Goal: Task Accomplishment & Management: Manage account settings

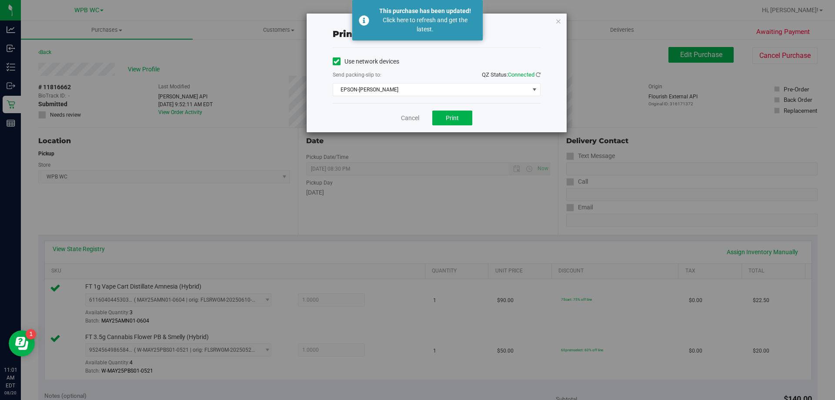
scroll to position [304, 0]
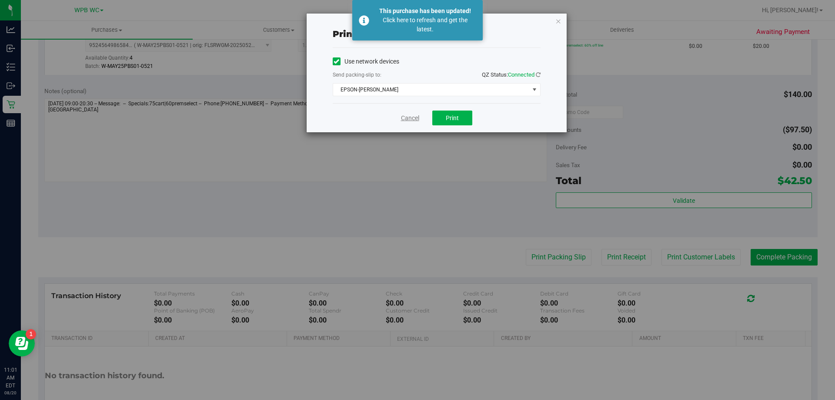
click at [411, 114] on link "Cancel" at bounding box center [410, 117] width 18 height 9
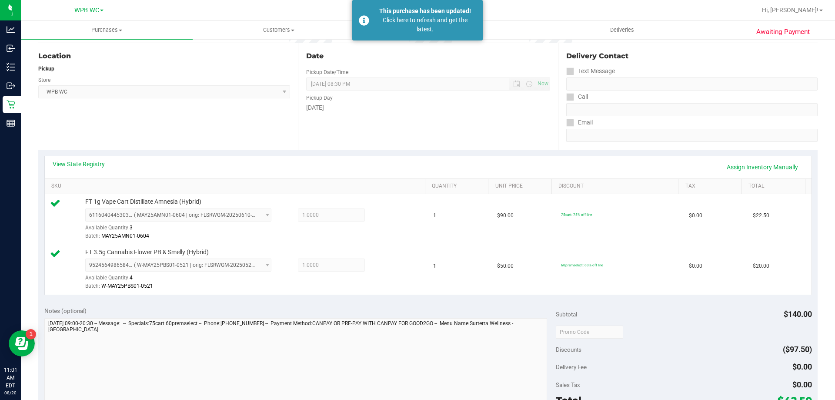
scroll to position [362, 0]
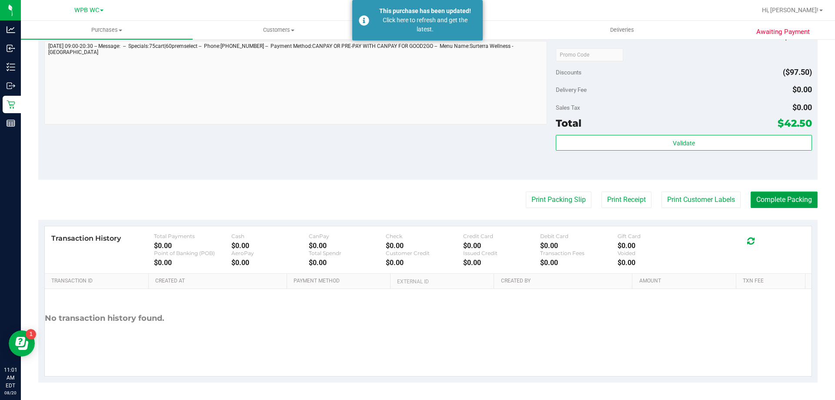
click at [788, 191] on button "Complete Packing" at bounding box center [783, 199] width 67 height 17
click at [787, 197] on button "Complete Packing" at bounding box center [780, 199] width 74 height 17
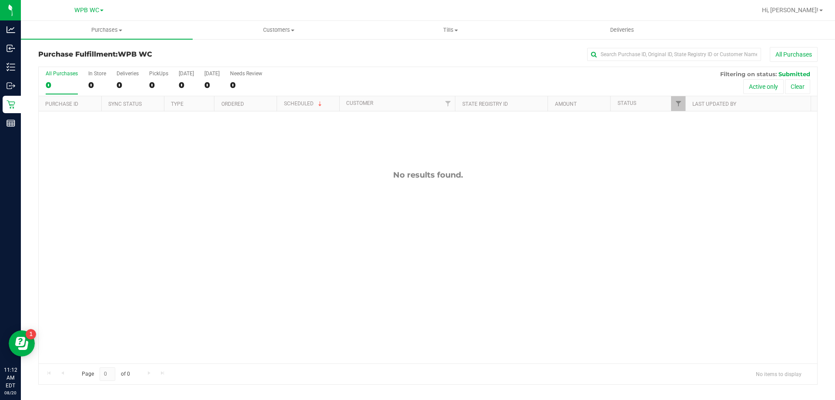
drag, startPoint x: 357, startPoint y: 295, endPoint x: 133, endPoint y: 137, distance: 275.2
click at [350, 287] on div "No results found." at bounding box center [428, 266] width 778 height 310
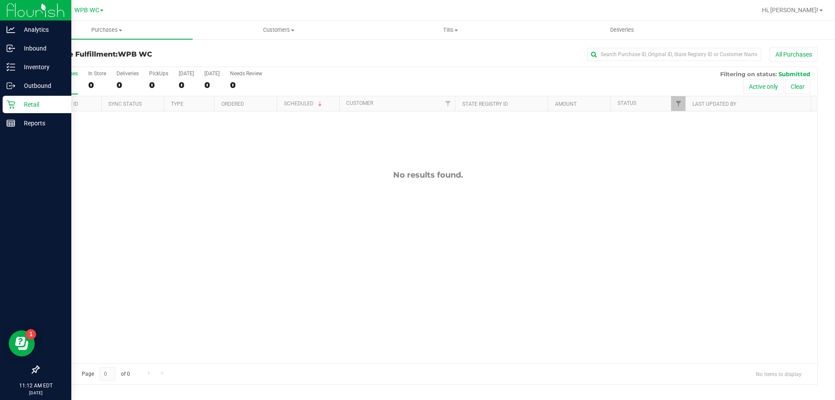
click at [15, 100] on icon at bounding box center [11, 104] width 9 height 9
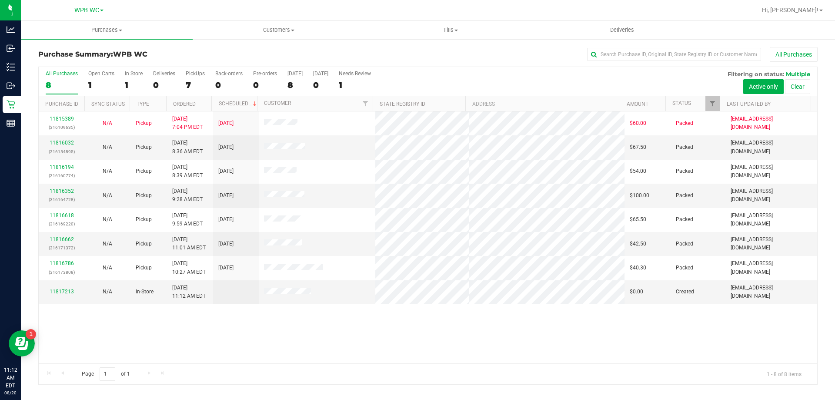
click at [269, 337] on div "11815389 (316109635) N/A Pickup [DATE] 7:04 PM EDT 8/20/2025 $60.00 Packed [EMA…" at bounding box center [428, 237] width 778 height 252
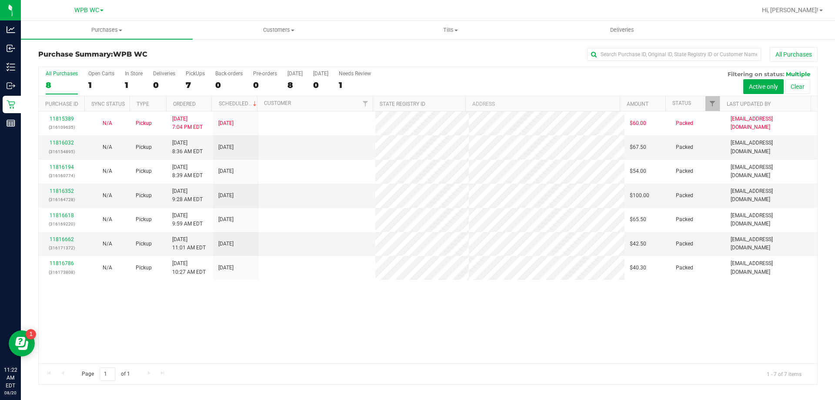
click at [244, 315] on div "11815389 (316109635) N/A Pickup [DATE] 7:04 PM EDT 8/20/2025 $60.00 Packed [EMA…" at bounding box center [428, 237] width 778 height 252
click at [236, 309] on div "11815389 (316109635) N/A Pickup [DATE] 7:04 PM EDT 8/20/2025 $60.00 Packed [EMA…" at bounding box center [428, 237] width 778 height 252
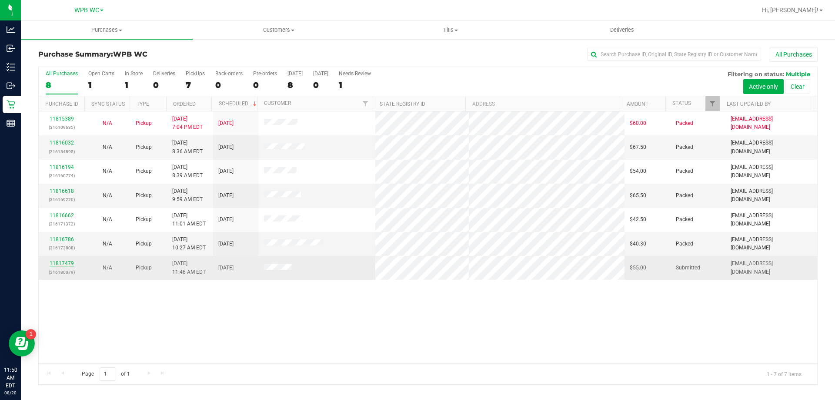
click at [62, 266] on link "11817479" at bounding box center [62, 263] width 24 height 6
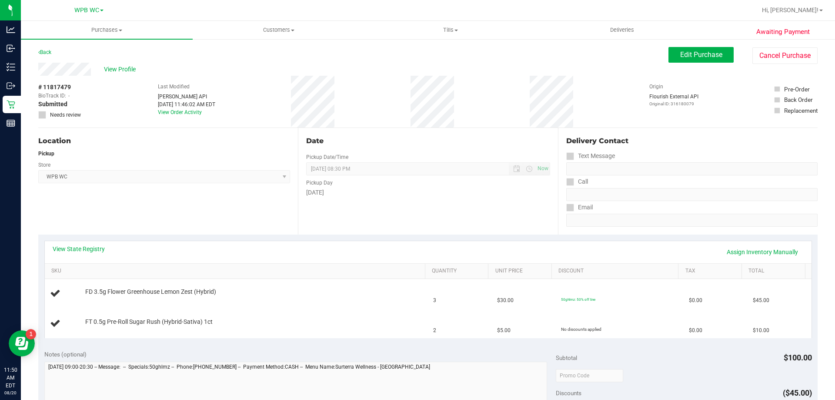
click at [202, 206] on div "Location Pickup Store WPB WC Select Store [PERSON_NAME][GEOGRAPHIC_DATA] [PERSO…" at bounding box center [168, 181] width 260 height 107
click at [68, 256] on div "View State Registry Assign Inventory Manually" at bounding box center [428, 251] width 751 height 15
click at [73, 249] on link "View State Registry" at bounding box center [79, 248] width 52 height 9
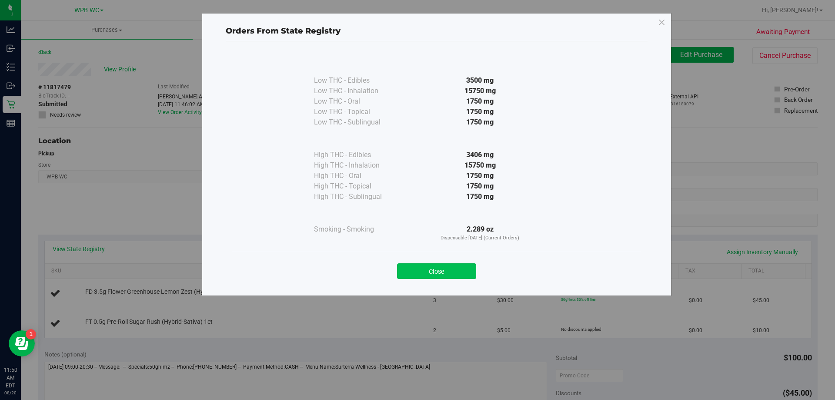
click at [430, 272] on button "Close" at bounding box center [436, 271] width 79 height 16
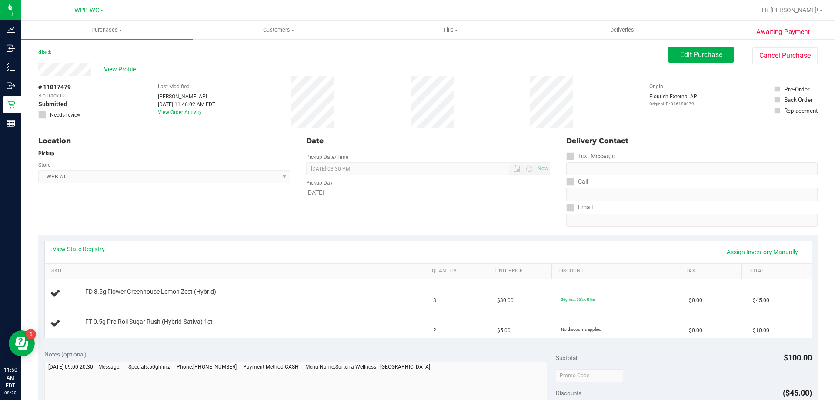
click at [181, 222] on div "Location Pickup Store WPB WC Select Store [PERSON_NAME][GEOGRAPHIC_DATA] [PERSO…" at bounding box center [168, 181] width 260 height 107
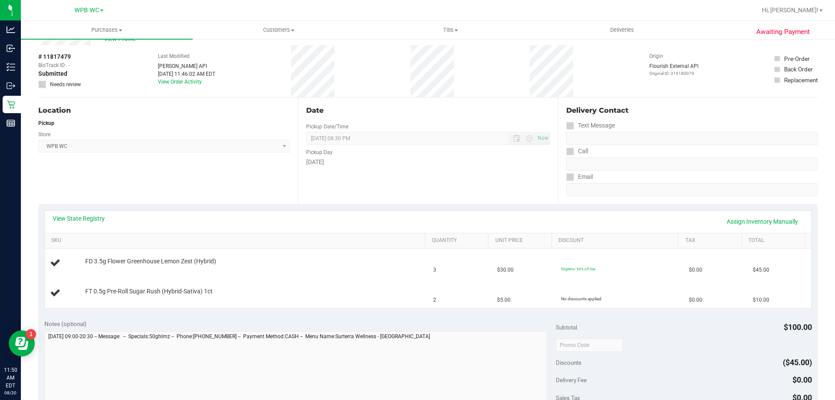
scroll to position [43, 0]
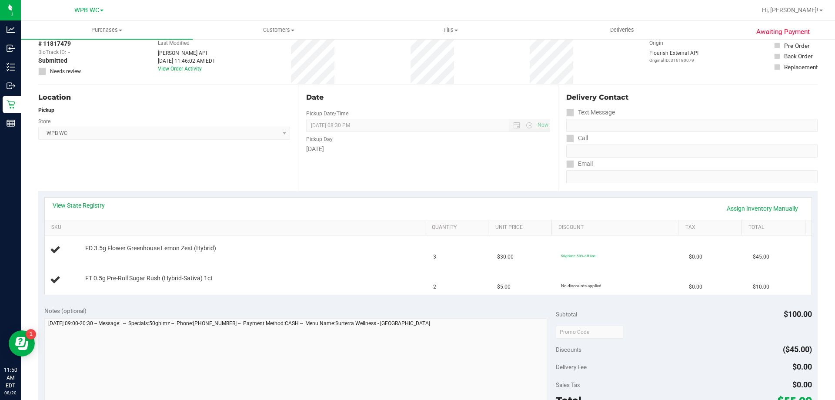
click at [187, 203] on div "View State Registry Assign Inventory Manually" at bounding box center [428, 208] width 751 height 15
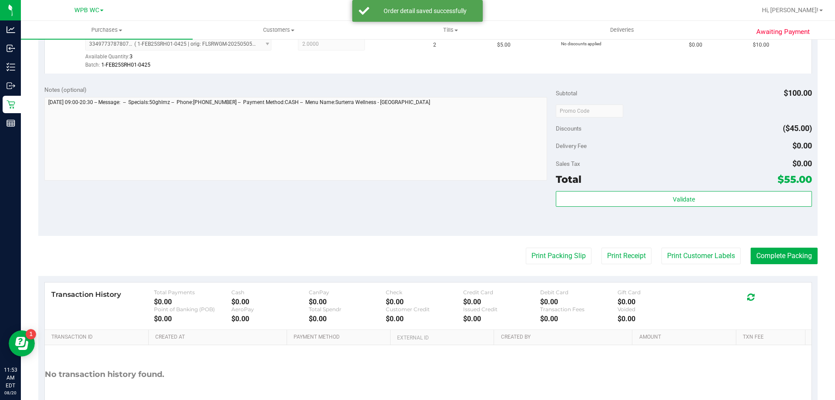
scroll to position [362, 0]
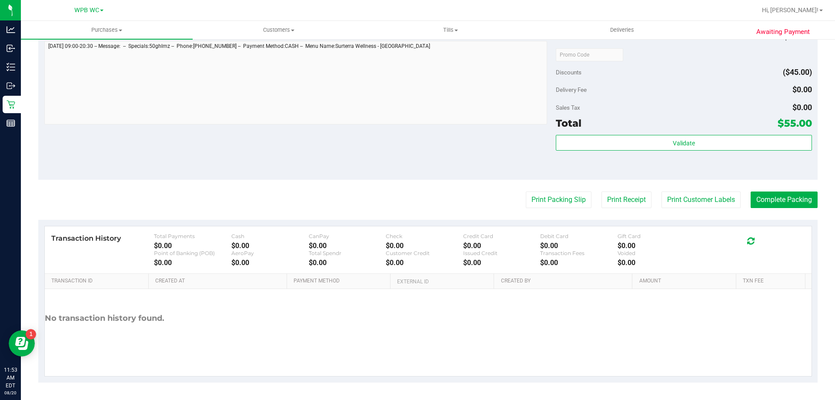
click at [551, 210] on purchase-details "Back Edit Purchase Cancel Purchase View Profile # 11817479 BioTrack ID: - Submi…" at bounding box center [427, 33] width 779 height 697
click at [550, 199] on button "Print Packing Slip" at bounding box center [559, 199] width 66 height 17
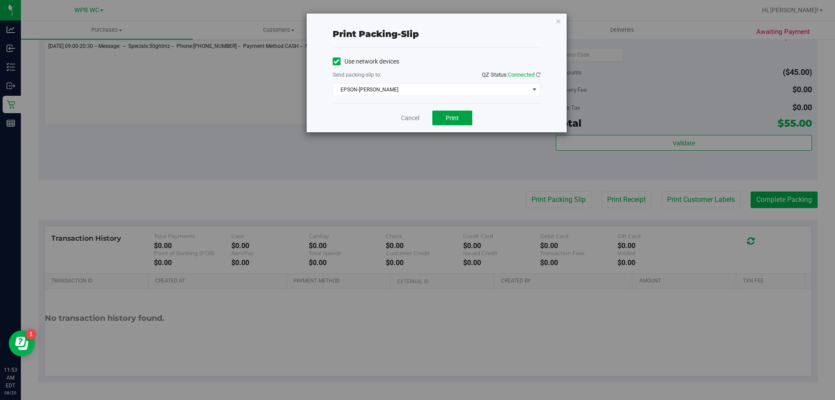
click at [454, 120] on span "Print" at bounding box center [452, 117] width 13 height 7
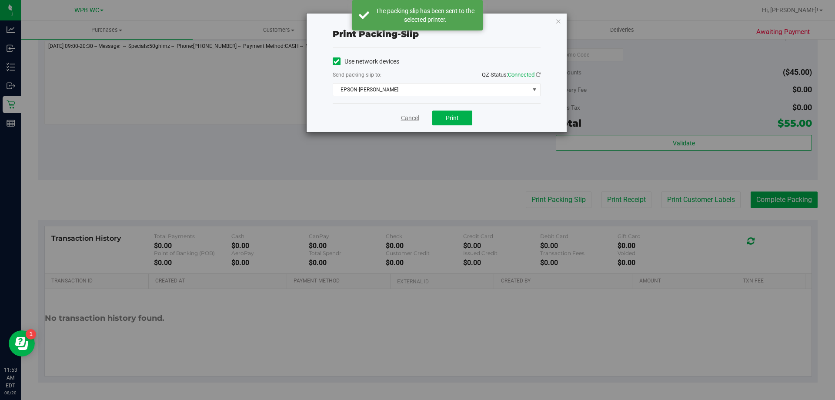
click at [413, 120] on link "Cancel" at bounding box center [410, 117] width 18 height 9
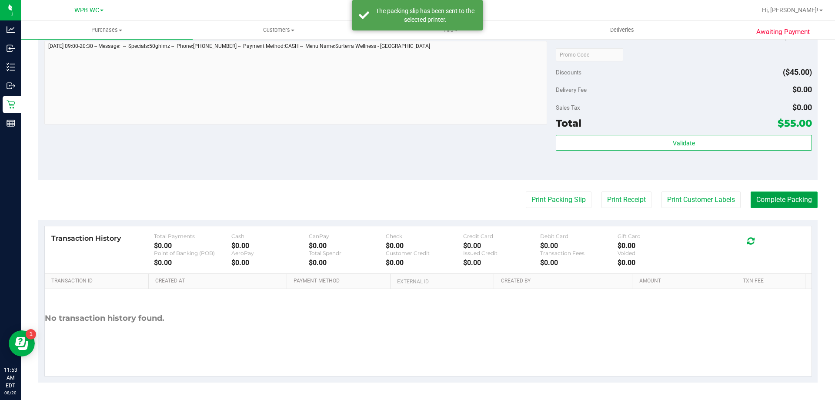
click at [791, 197] on button "Complete Packing" at bounding box center [783, 199] width 67 height 17
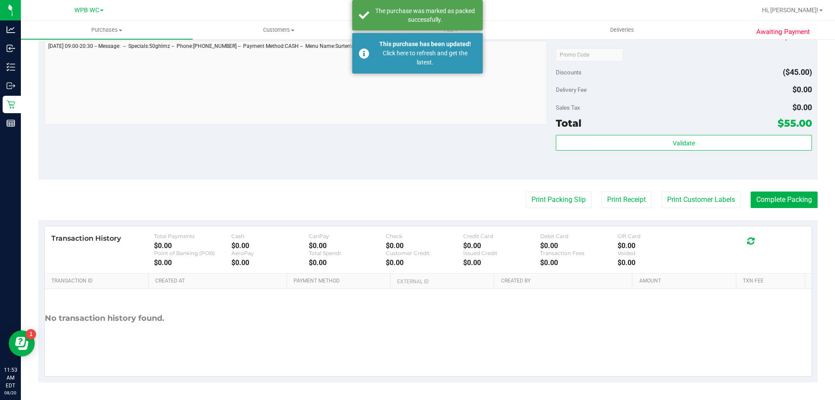
click at [643, 125] on div "Total $55.00" at bounding box center [684, 123] width 256 height 16
click at [644, 132] on div "Subtotal $100.00 Discounts ($45.00) Delivery Fee $0.00 Sales Tax $0.00 Total $5…" at bounding box center [684, 101] width 256 height 145
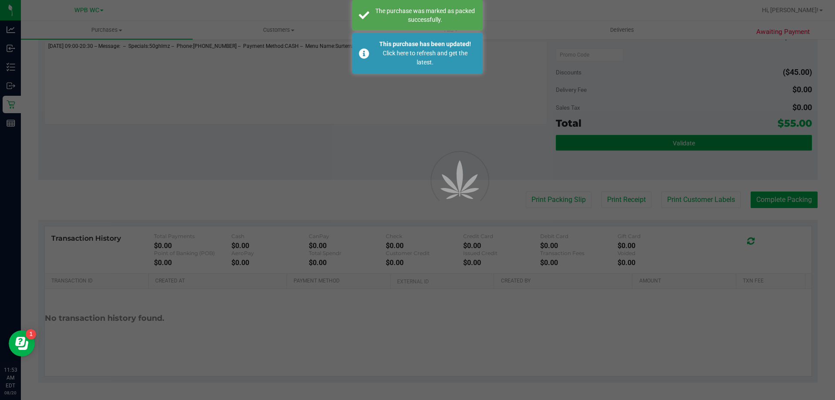
click at [644, 138] on div "Purchases Summary of purchases Fulfillment All purchases Customers All customer…" at bounding box center [428, 210] width 814 height 379
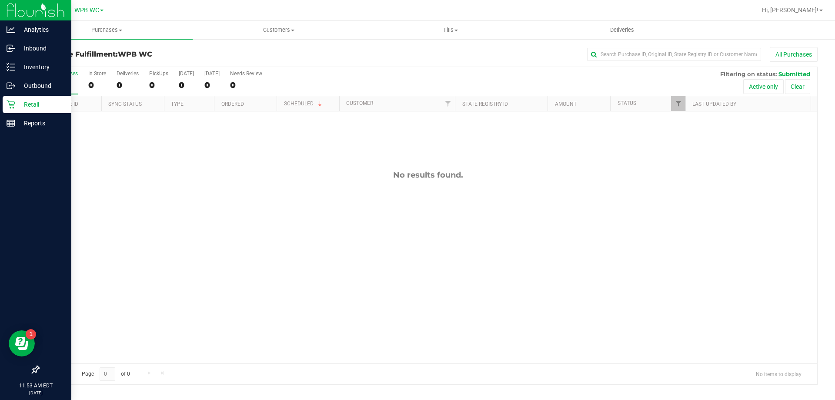
click at [20, 101] on p "Retail" at bounding box center [41, 104] width 52 height 10
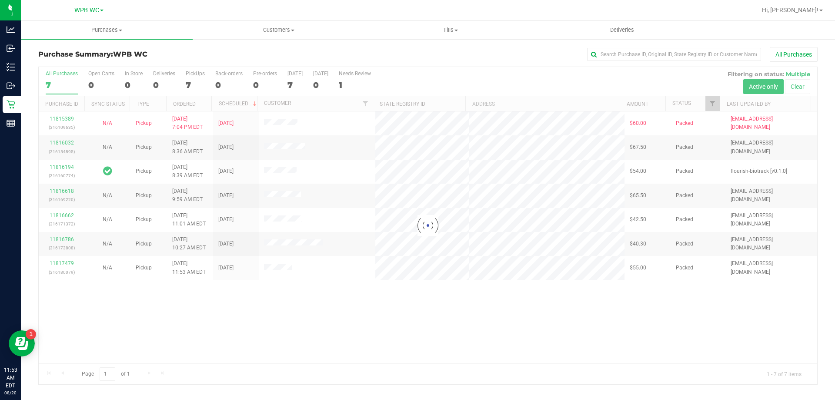
click at [51, 269] on div at bounding box center [428, 225] width 778 height 317
click at [54, 264] on div at bounding box center [428, 225] width 778 height 317
click at [58, 263] on div at bounding box center [428, 225] width 778 height 317
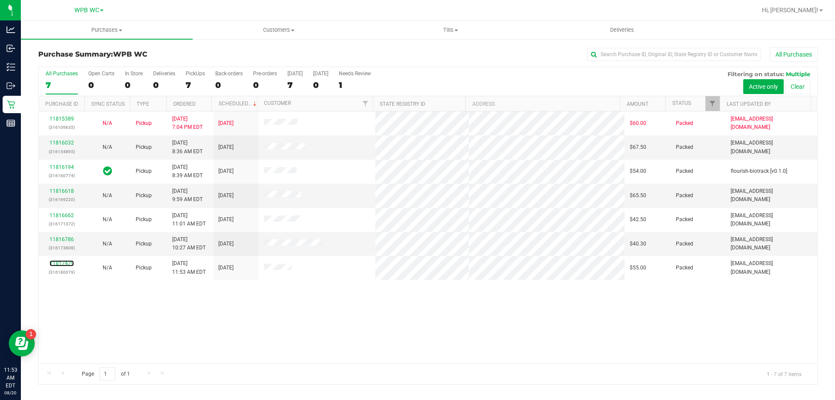
click at [58, 263] on link "11817479" at bounding box center [62, 263] width 24 height 6
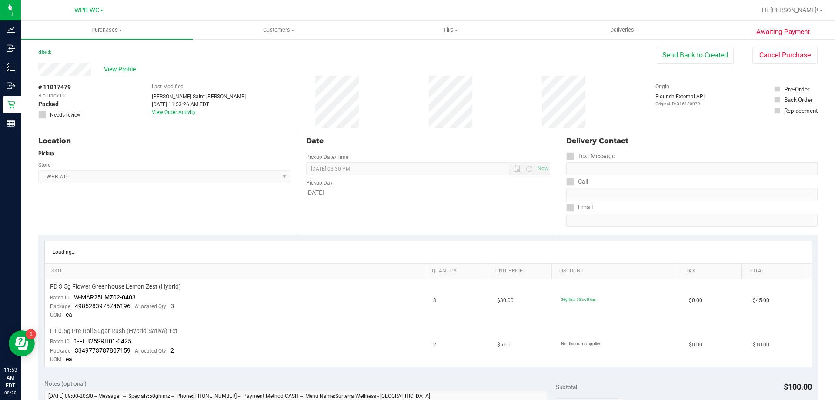
scroll to position [174, 0]
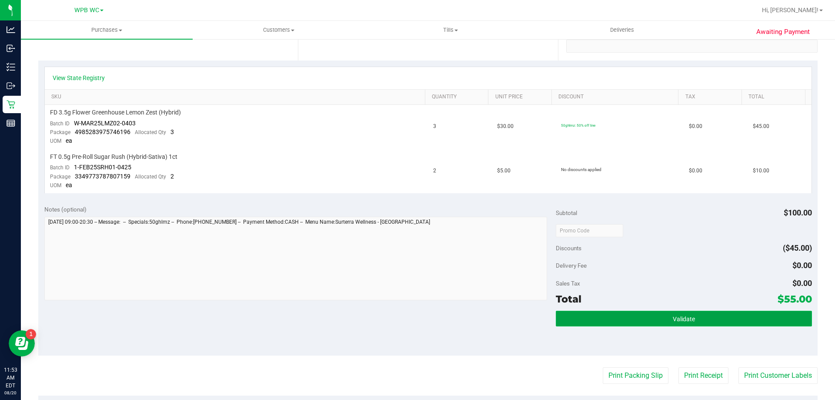
click at [673, 323] on button "Validate" at bounding box center [684, 318] width 256 height 16
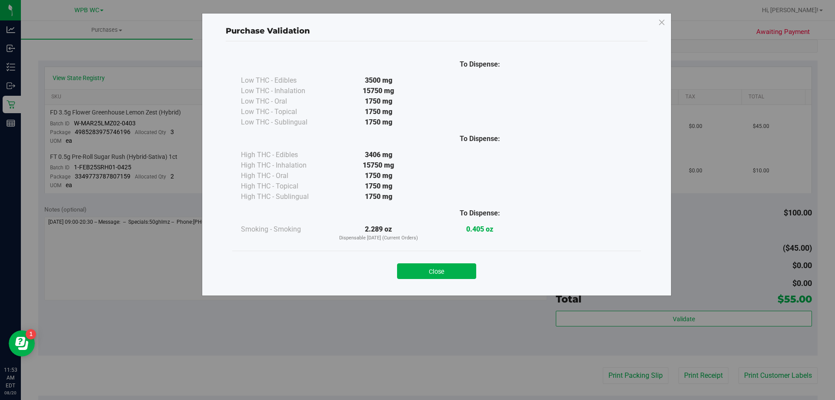
drag, startPoint x: 480, startPoint y: 256, endPoint x: 462, endPoint y: 265, distance: 19.6
click at [478, 256] on div "Close" at bounding box center [436, 267] width 409 height 35
click at [445, 273] on button "Close" at bounding box center [436, 271] width 79 height 16
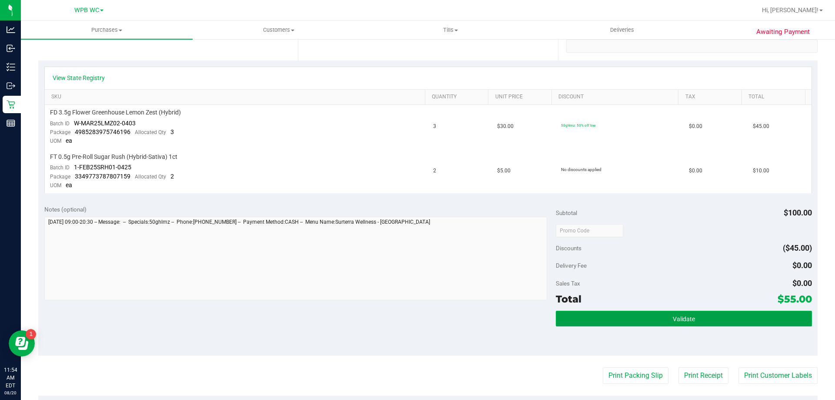
click at [694, 313] on button "Validate" at bounding box center [684, 318] width 256 height 16
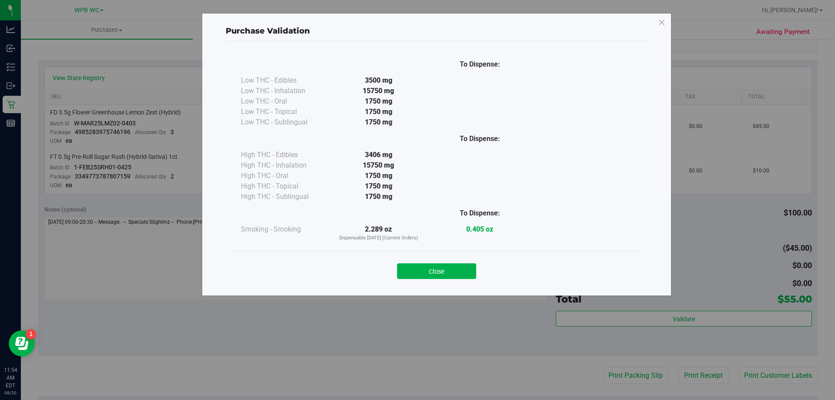
drag, startPoint x: 438, startPoint y: 285, endPoint x: 435, endPoint y: 277, distance: 9.1
click at [437, 283] on div "To Dispense: Low THC - Edibles 3500 mg" at bounding box center [437, 164] width 422 height 246
click at [435, 276] on button "Close" at bounding box center [436, 271] width 79 height 16
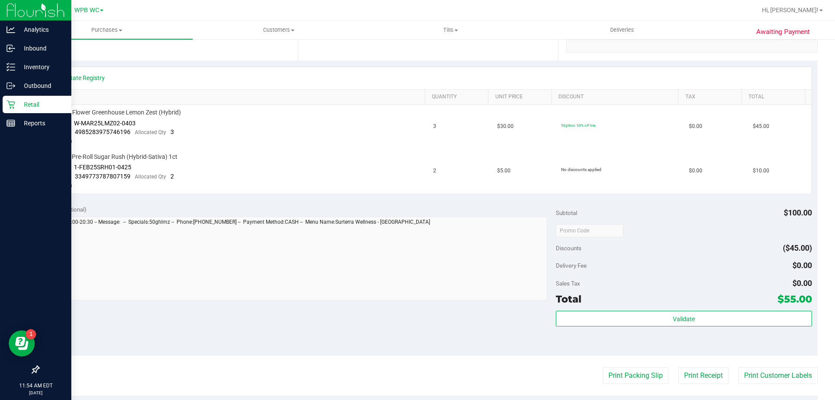
click at [9, 108] on icon at bounding box center [11, 104] width 9 height 9
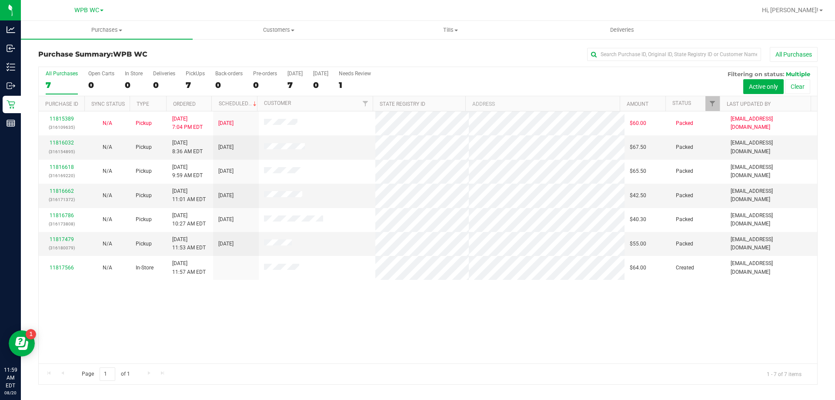
click at [615, 341] on div "11815389 (316109635) N/A Pickup [DATE] 7:04 PM EDT 8/20/2025 $60.00 Packed [EMA…" at bounding box center [428, 237] width 778 height 252
click at [300, 323] on div "11815389 (316109635) N/A Pickup [DATE] 7:04 PM EDT 8/20/2025 $60.00 Packed [EMA…" at bounding box center [428, 237] width 778 height 252
